Goal: Find contact information: Find contact information

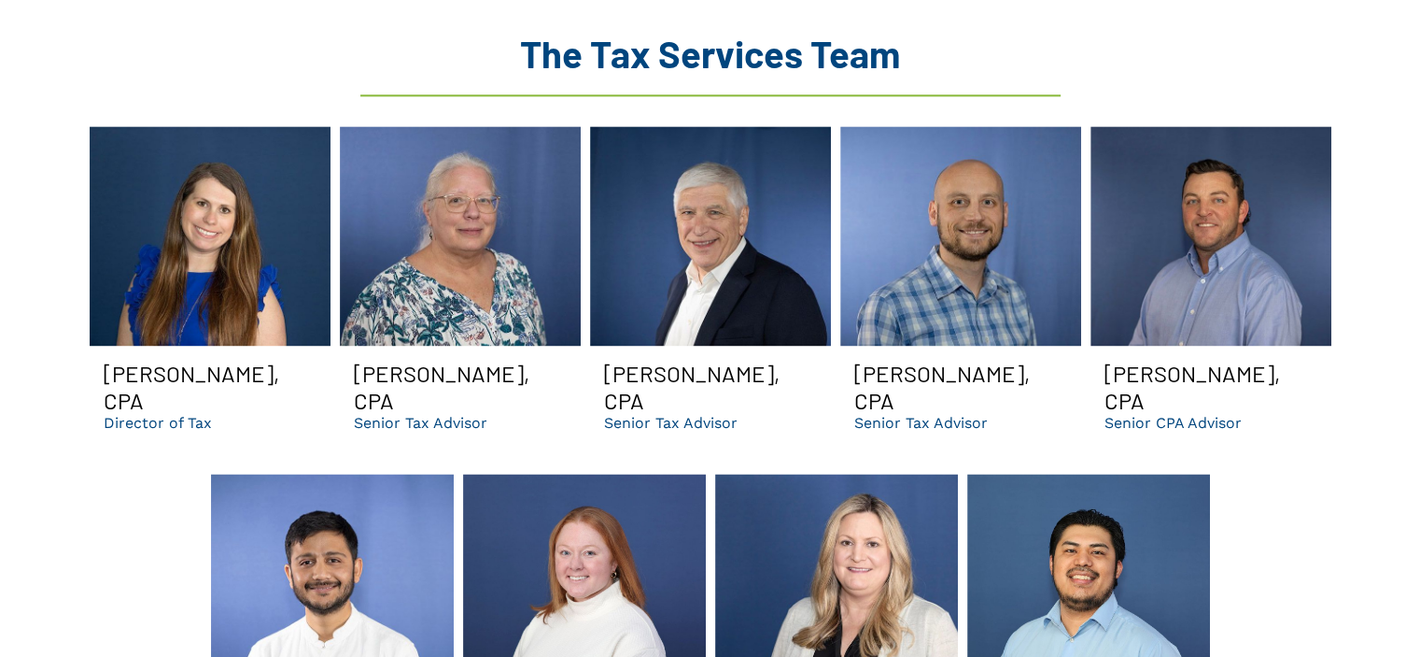
scroll to position [2615, 0]
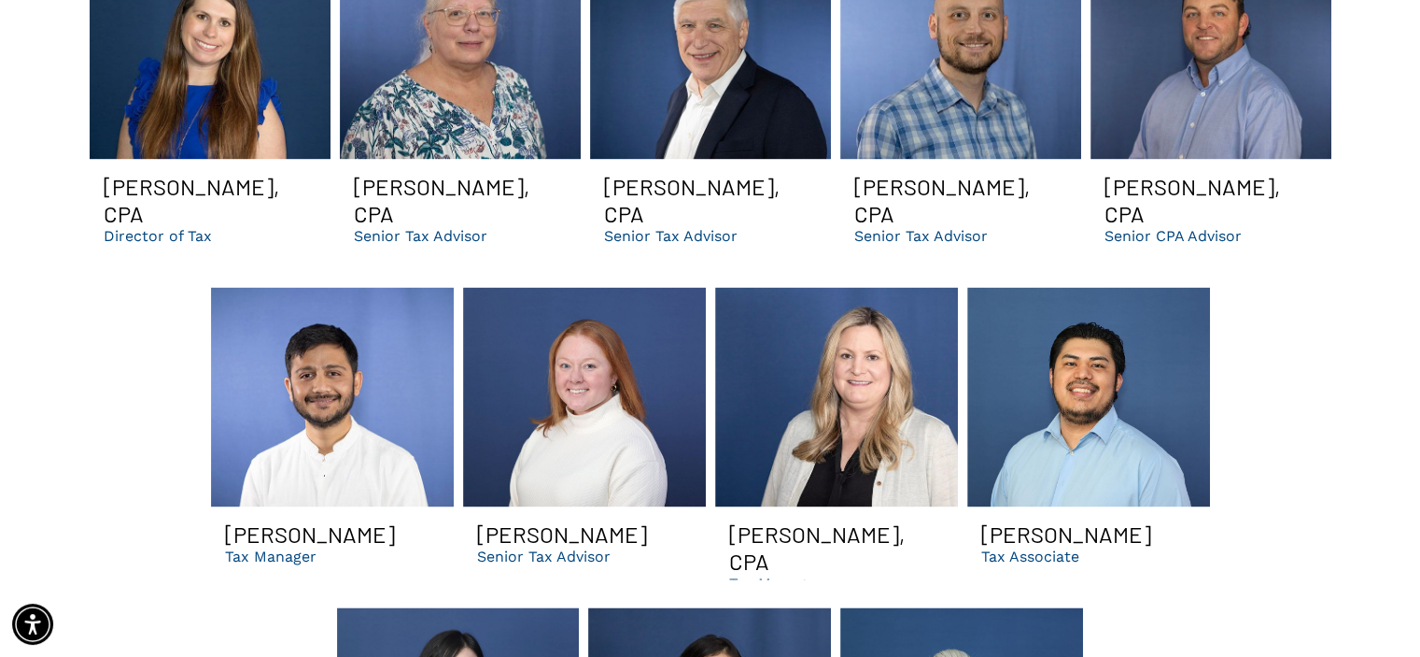
click at [612, 520] on h3 "[PERSON_NAME]" at bounding box center [562, 533] width 170 height 27
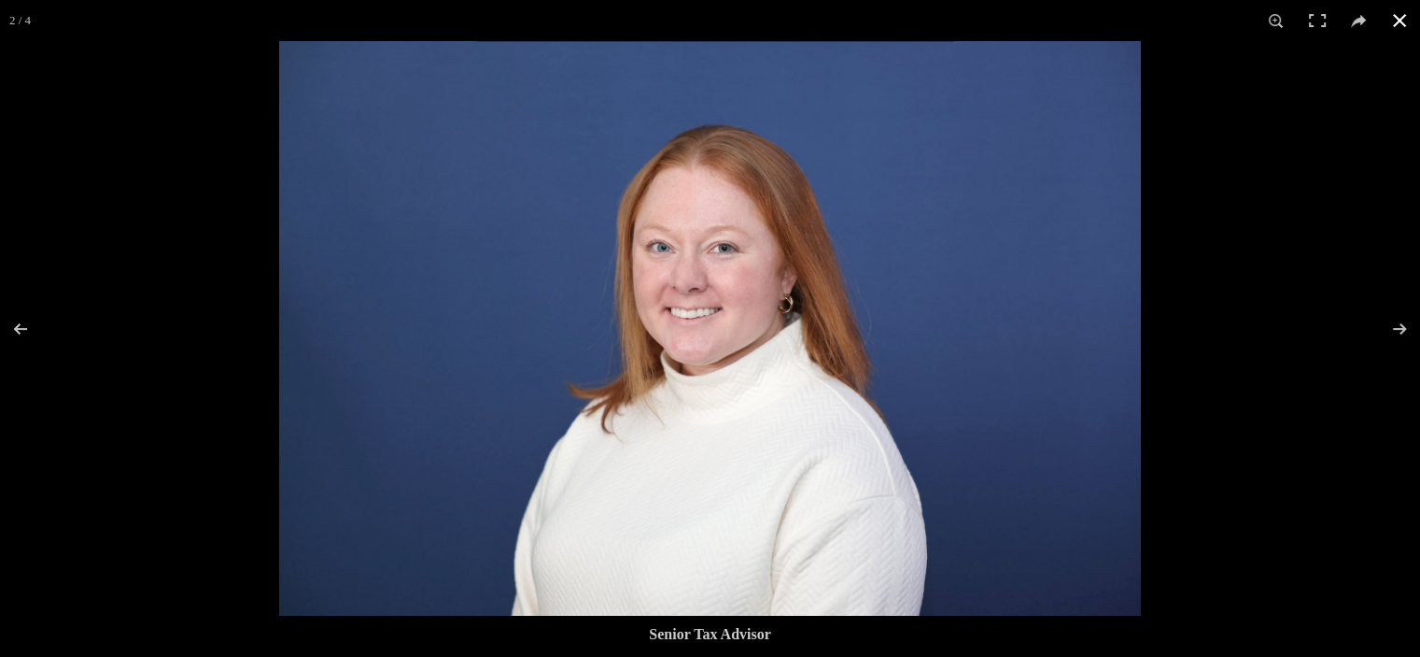
click at [1390, 17] on button at bounding box center [1399, 20] width 41 height 41
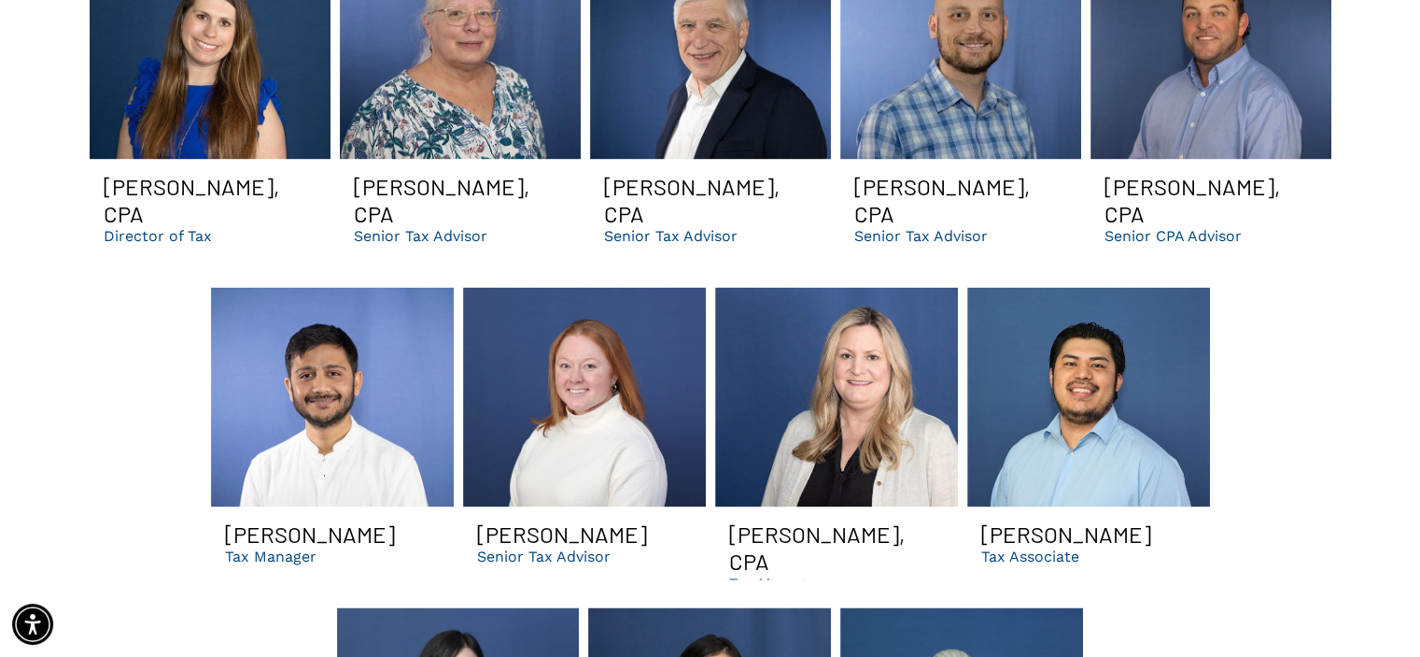
scroll to position [2988, 0]
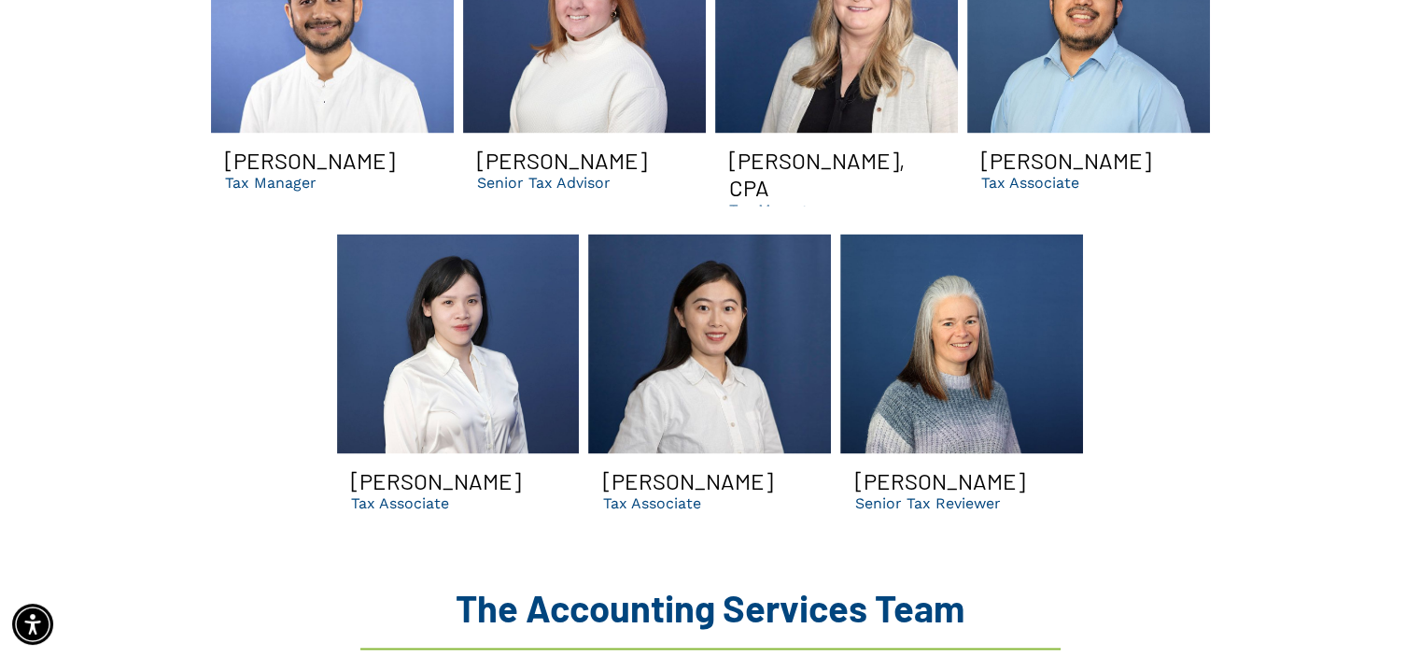
click at [975, 242] on link "Terri Smiling | senior dental tax reviewer | suwanee ga dso accountants" at bounding box center [961, 342] width 243 height 219
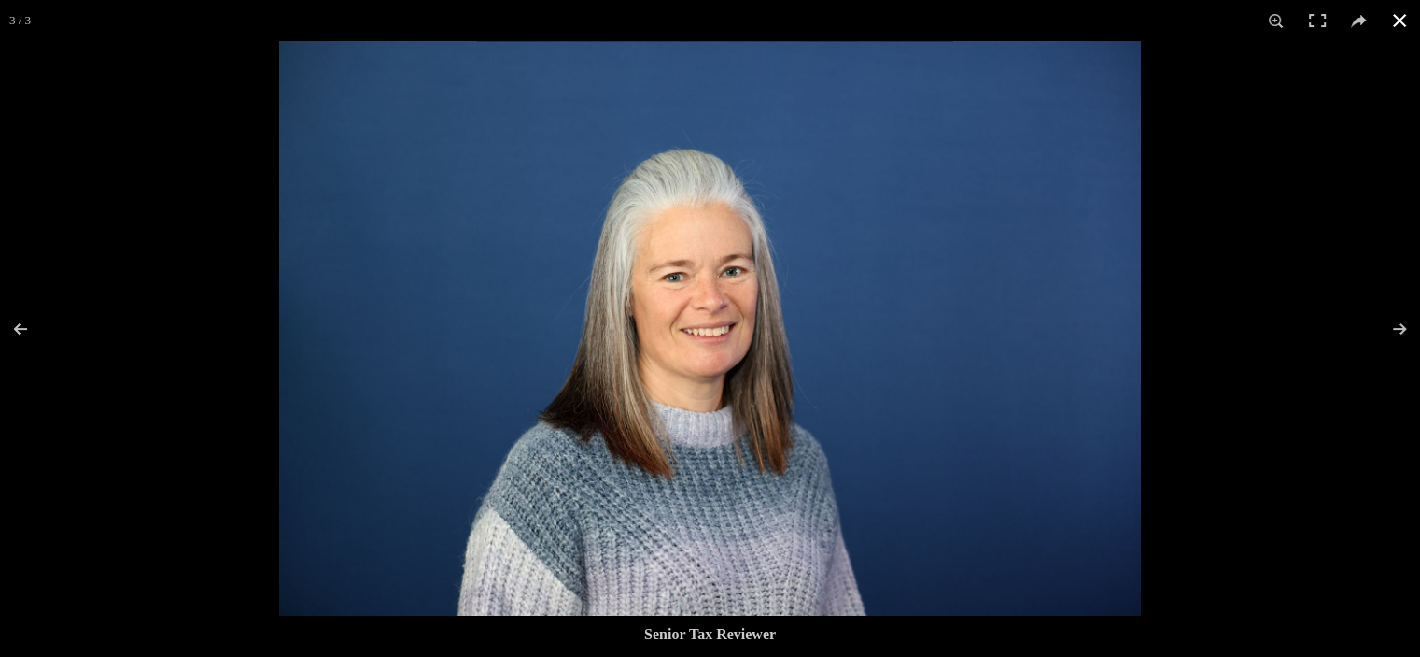
click at [1401, 25] on button at bounding box center [1399, 20] width 41 height 41
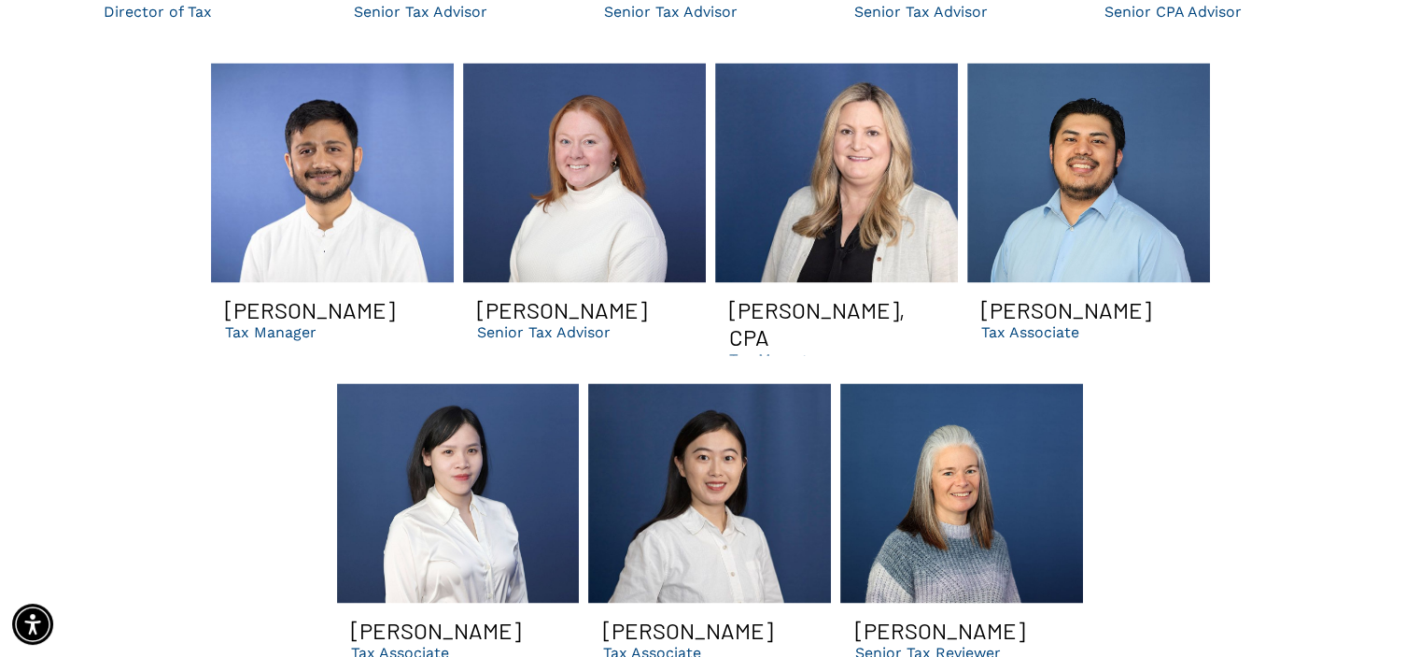
scroll to position [2802, 0]
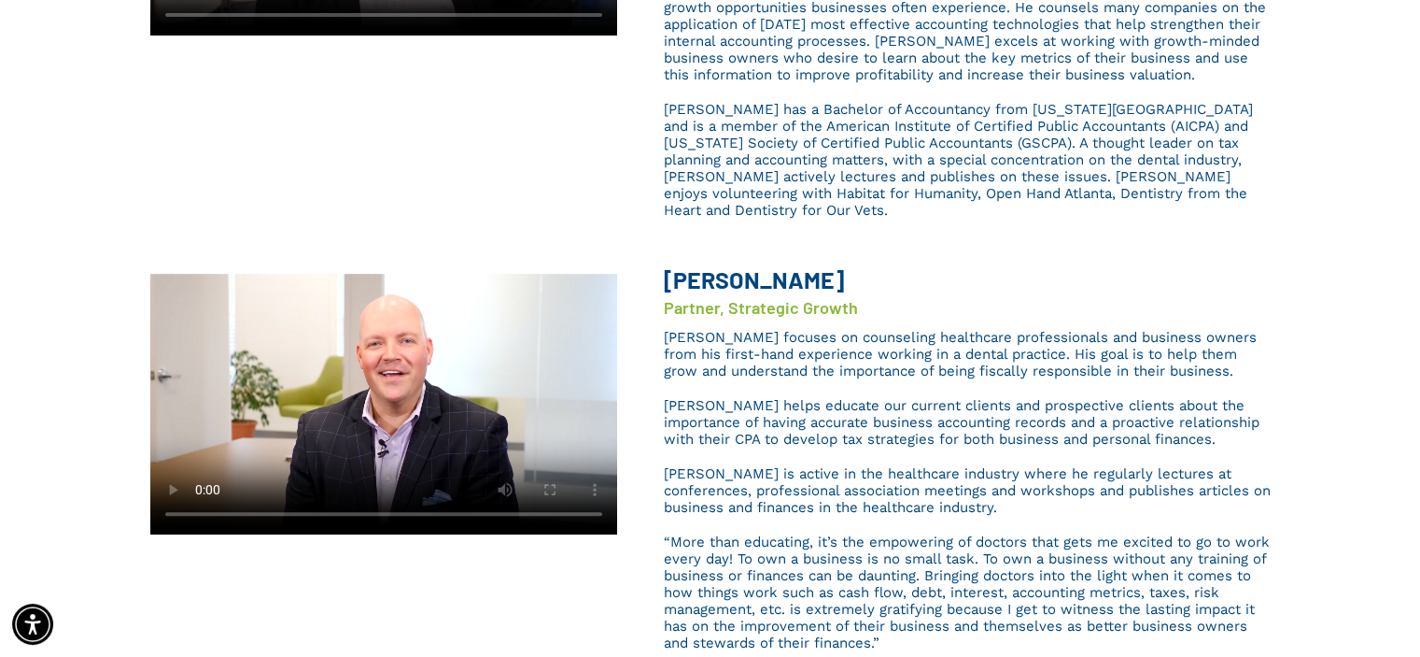
scroll to position [93, 0]
